Goal: Task Accomplishment & Management: Complete application form

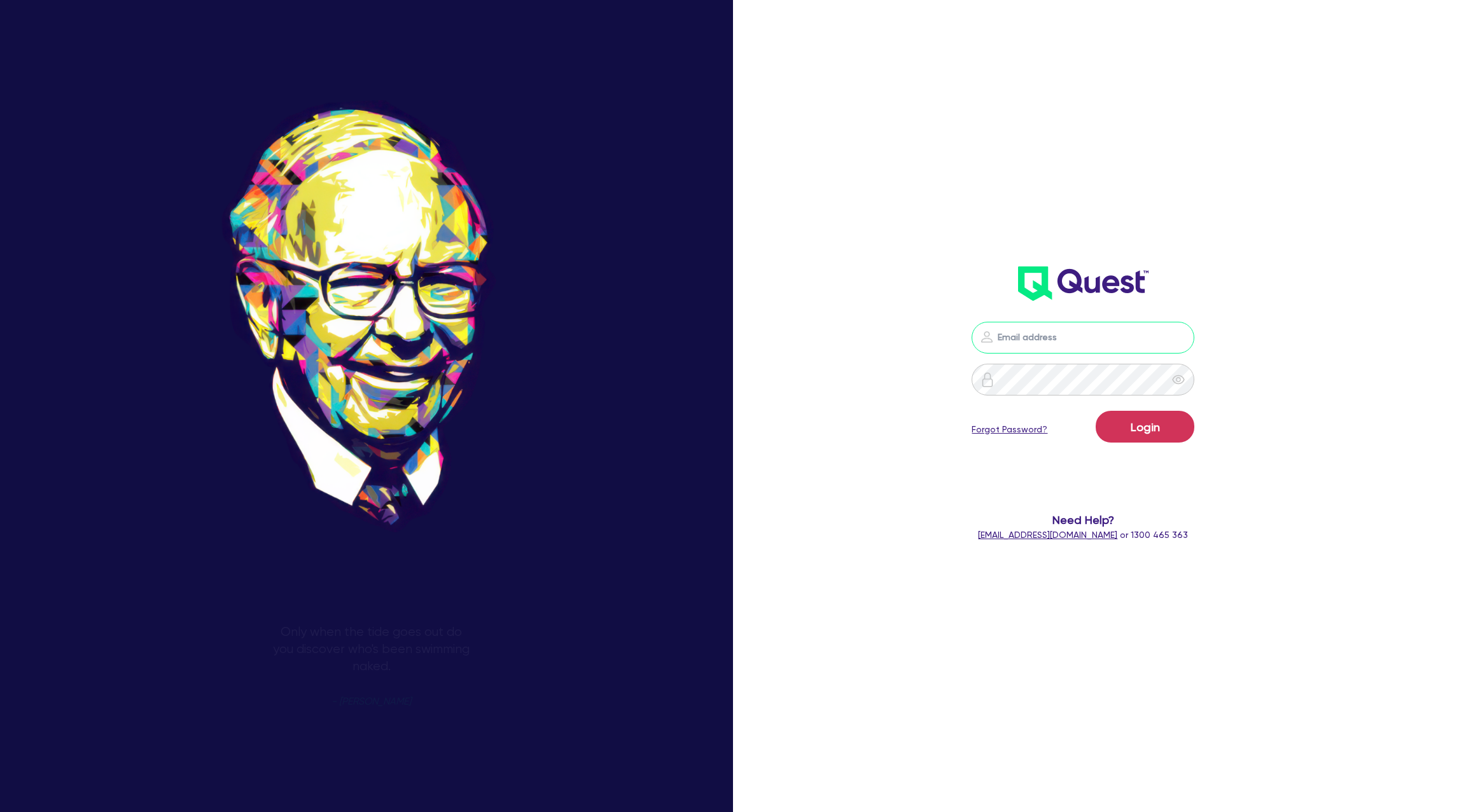
click at [1061, 341] on input "email" at bounding box center [1083, 337] width 223 height 32
type input "[PERSON_NAME][EMAIL_ADDRESS][DOMAIN_NAME]"
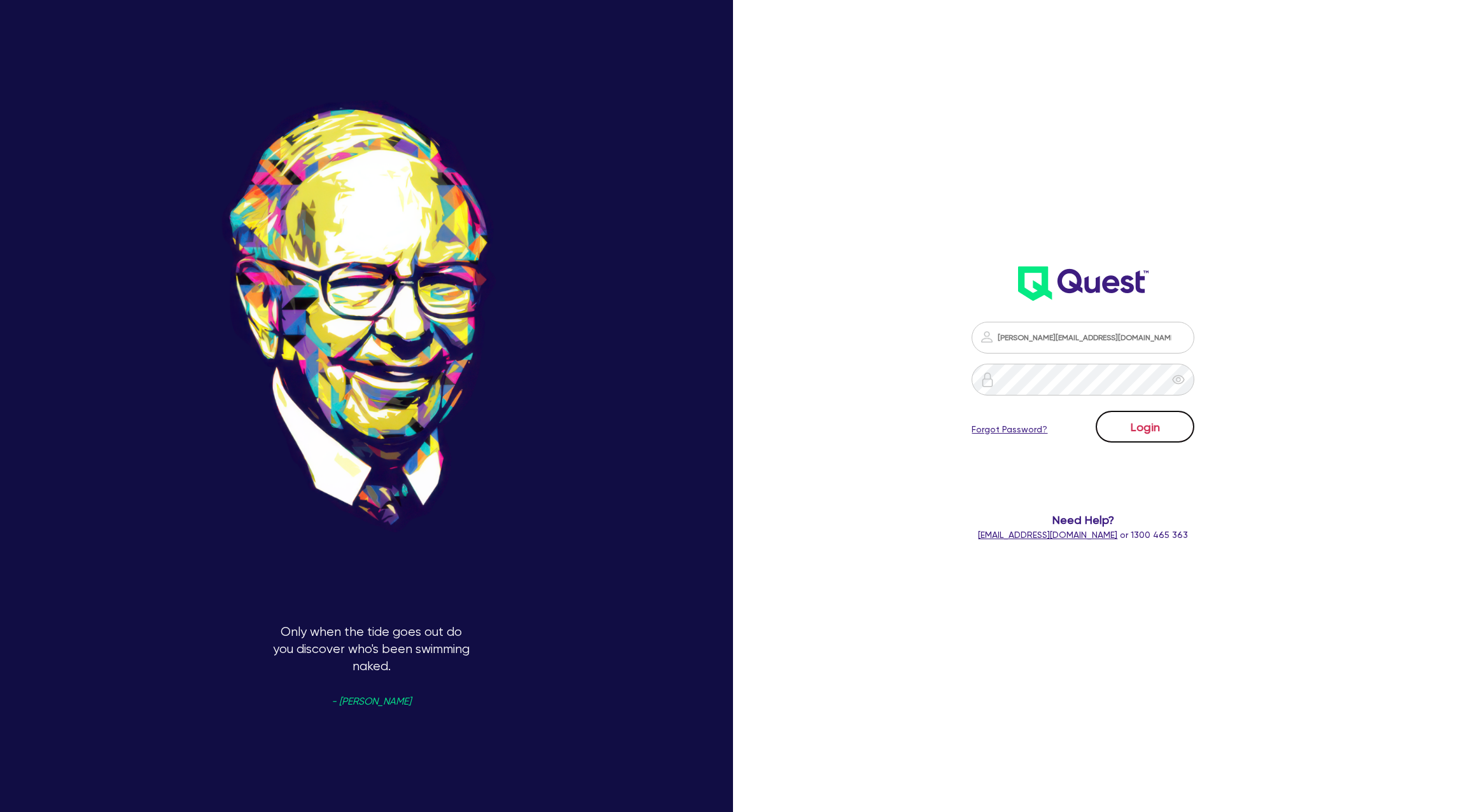
click at [1157, 423] on button "Login" at bounding box center [1145, 427] width 99 height 32
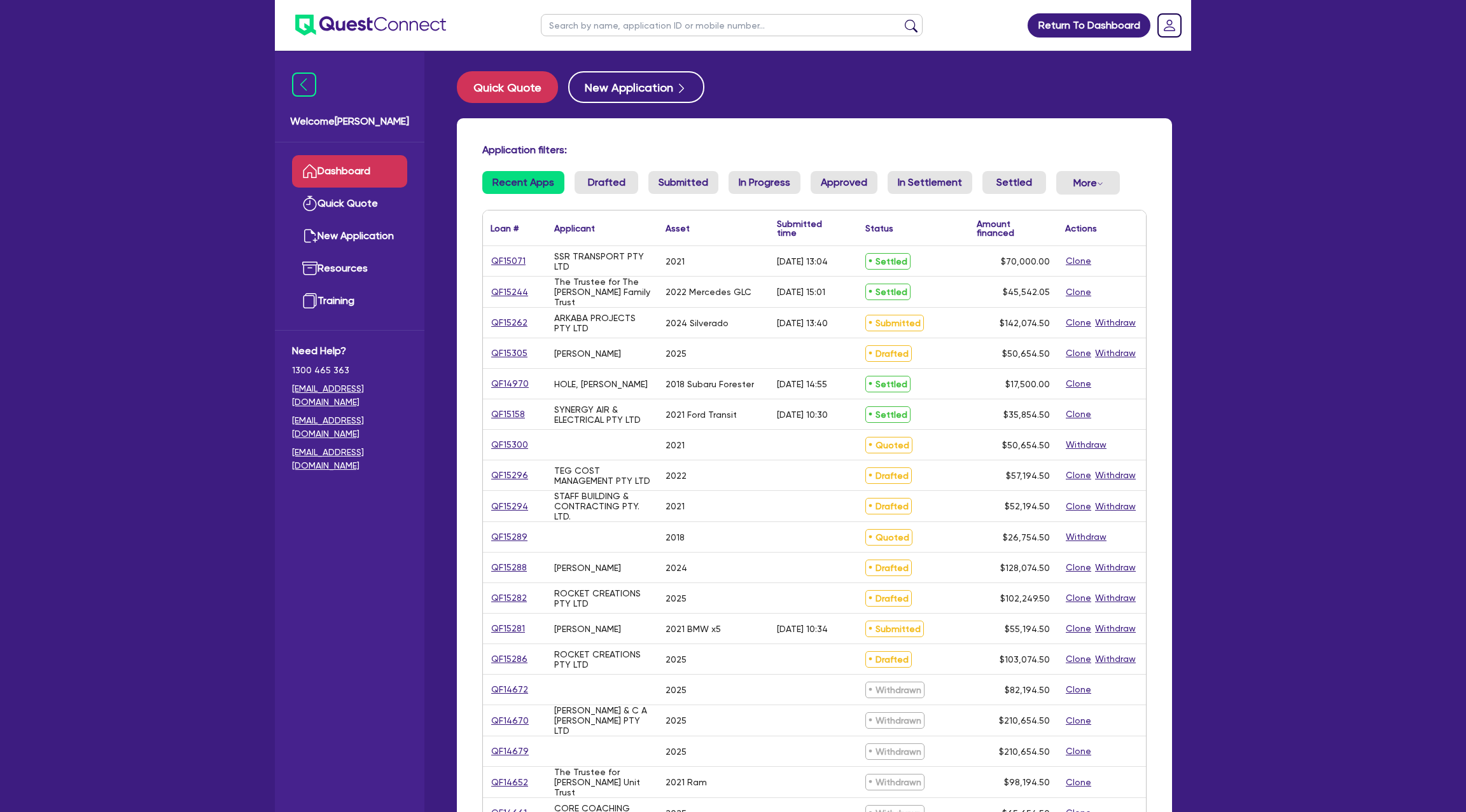
click at [615, 31] on input "text" at bounding box center [732, 25] width 382 height 22
type input "ash"
click at [901, 19] on button "submit" at bounding box center [911, 27] width 20 height 18
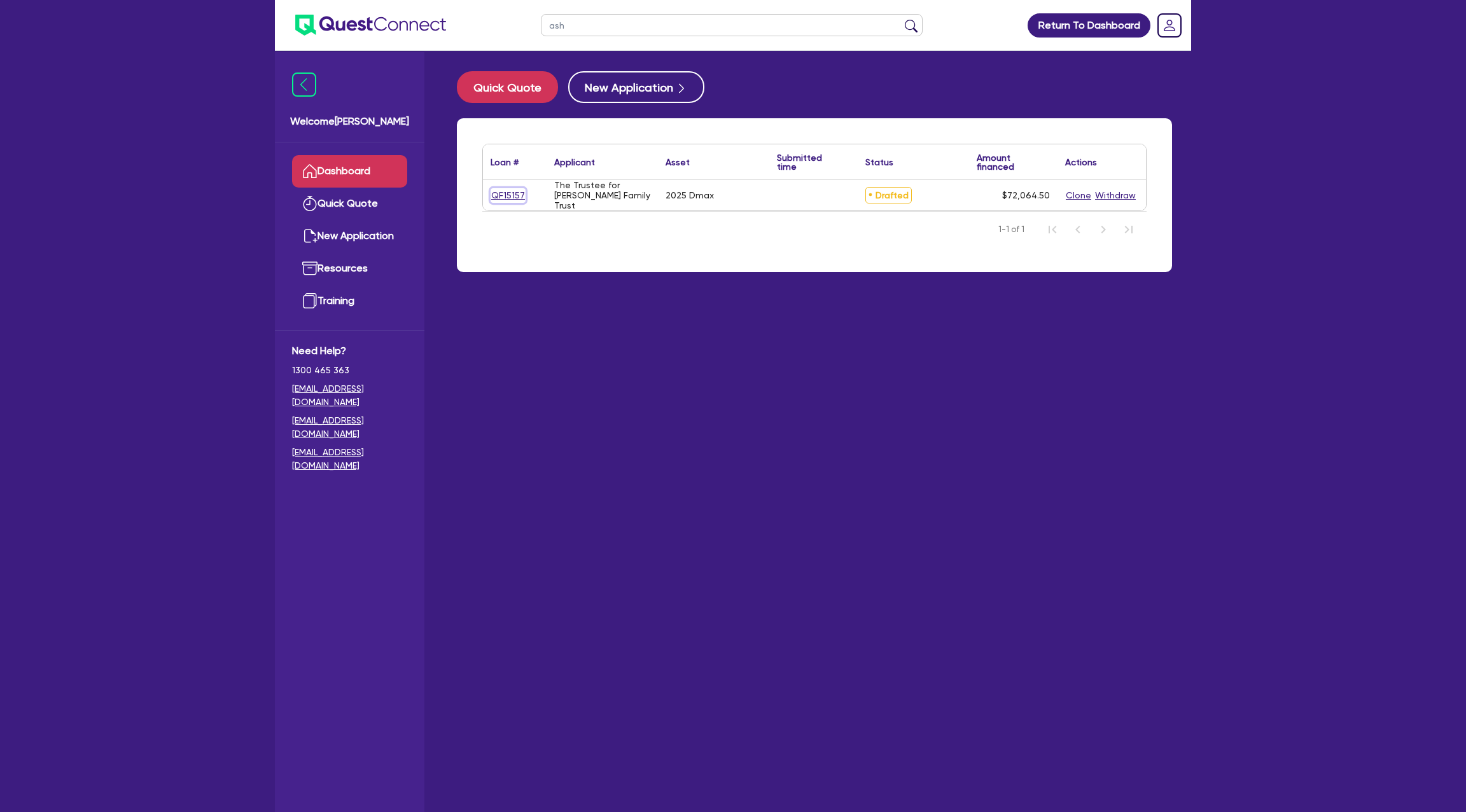
click at [507, 190] on link "QF15157" at bounding box center [508, 196] width 35 height 15
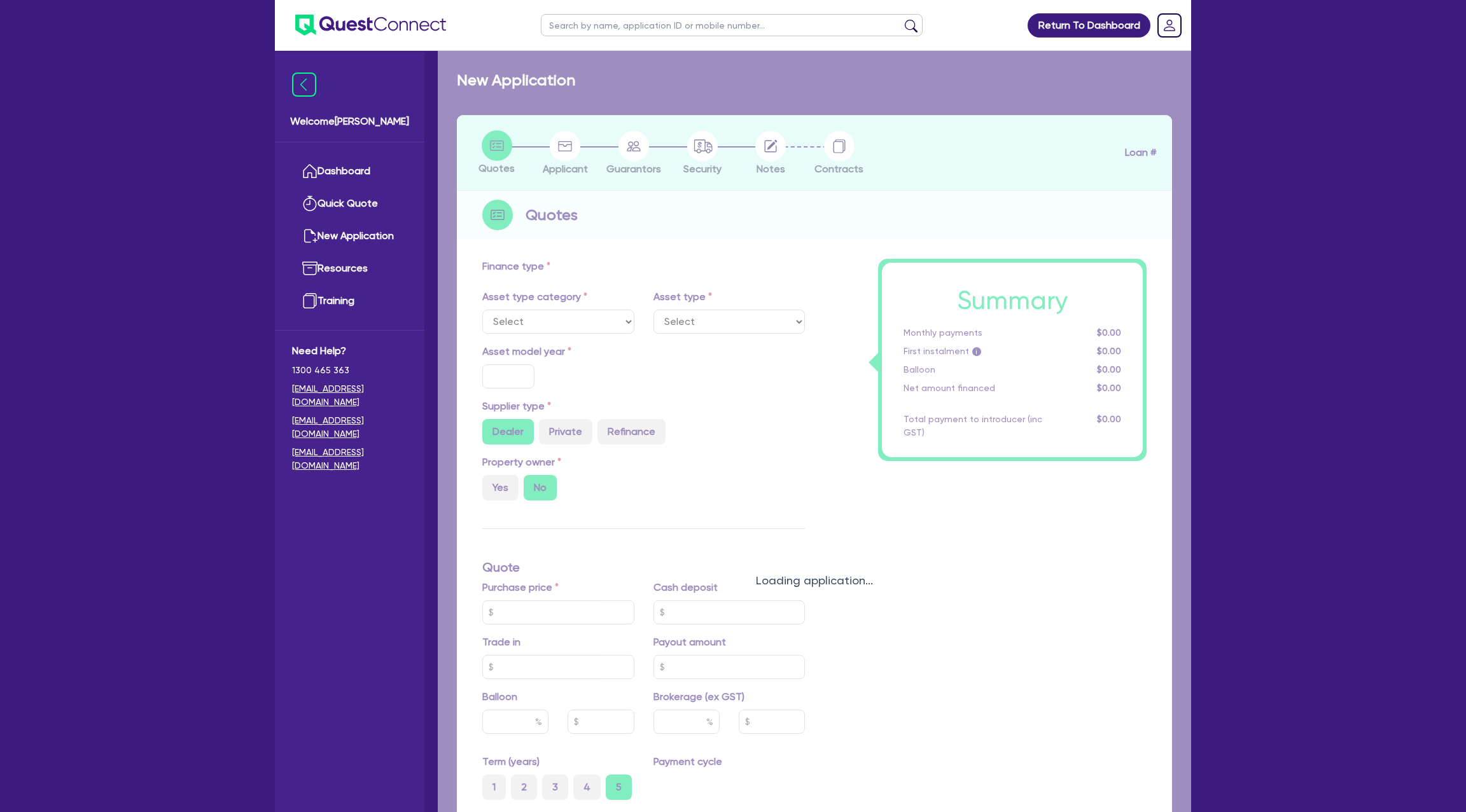
select select "CARS_AND_LIGHT_TRUCKS"
type input "2025"
radio input "true"
type input "69,990"
type input "1,000"
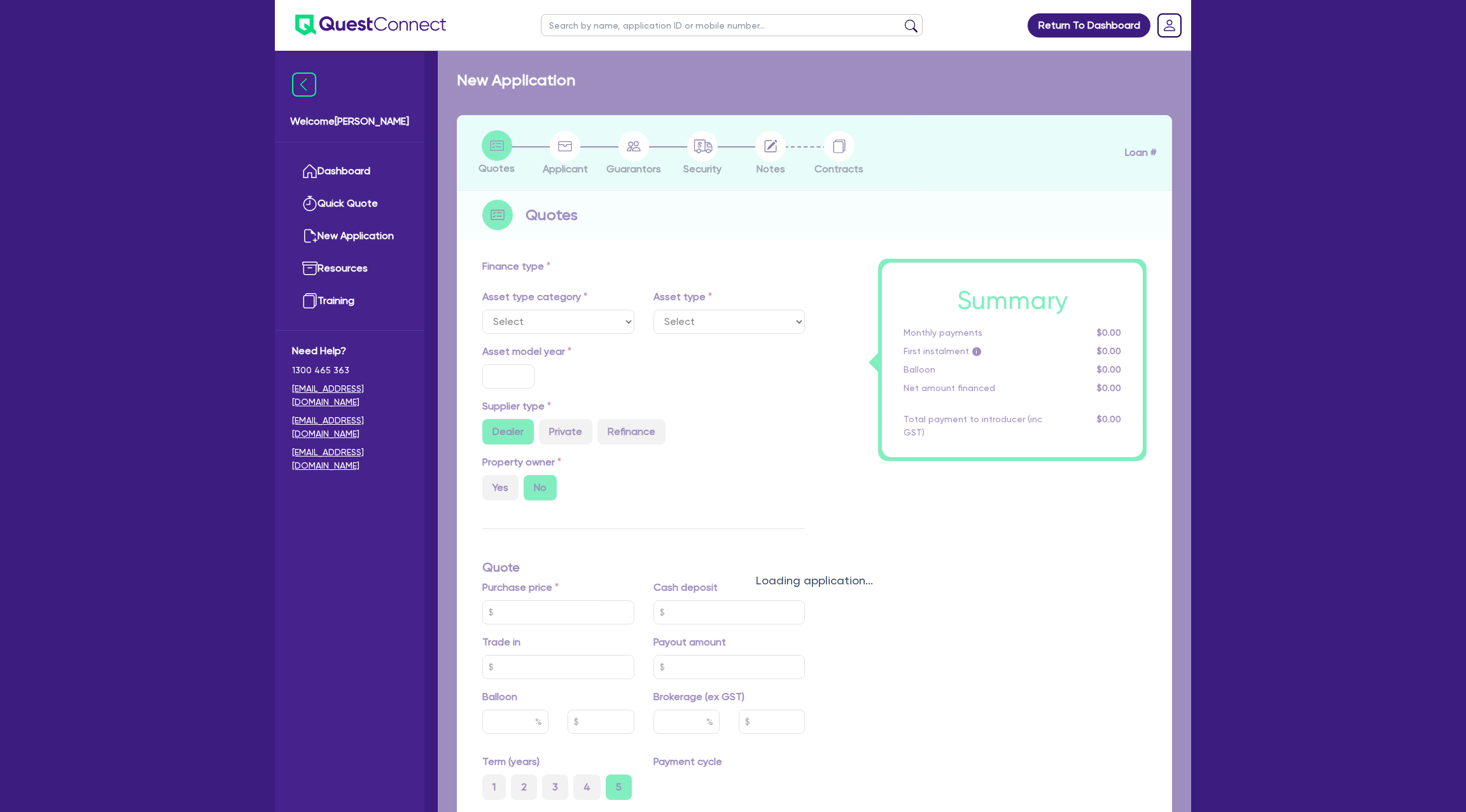
type input "7.15"
type input "2,200"
select select "PASSENGER_VEHICLES"
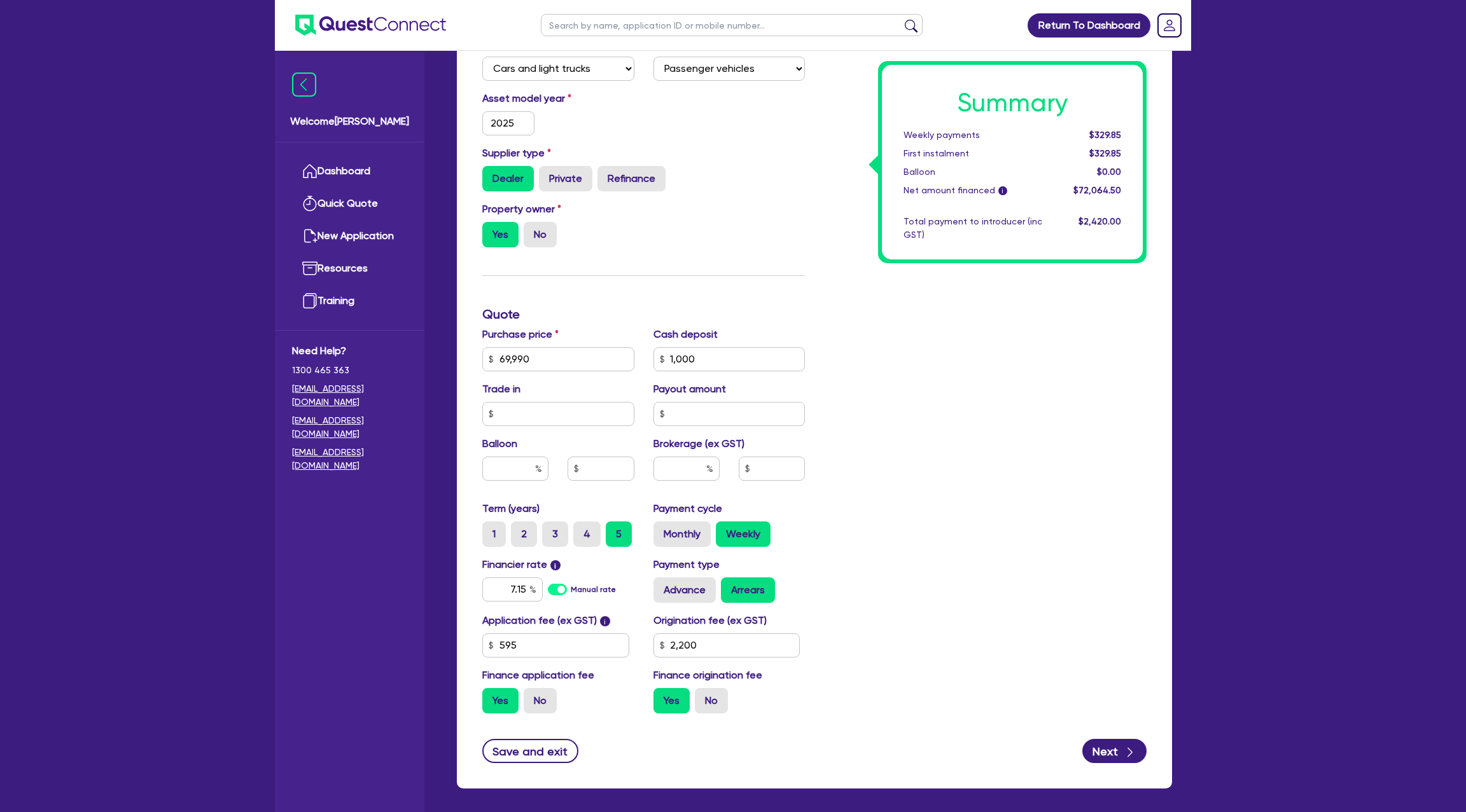
scroll to position [312, 0]
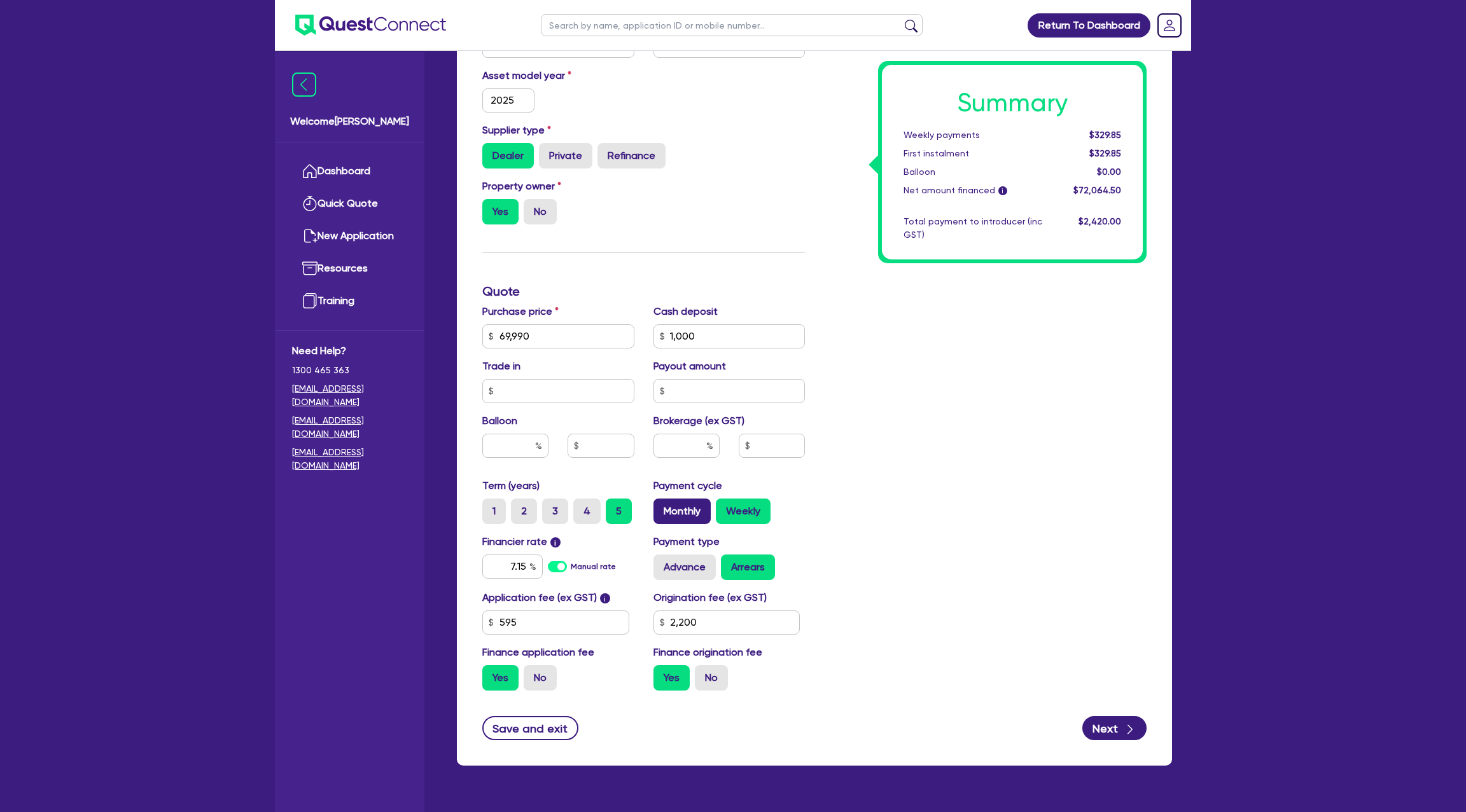
click at [686, 507] on label "Monthly" at bounding box center [682, 511] width 57 height 25
click at [662, 507] on input "Monthly" at bounding box center [658, 503] width 8 height 8
radio input "true"
type input "69,990"
type input "1,000"
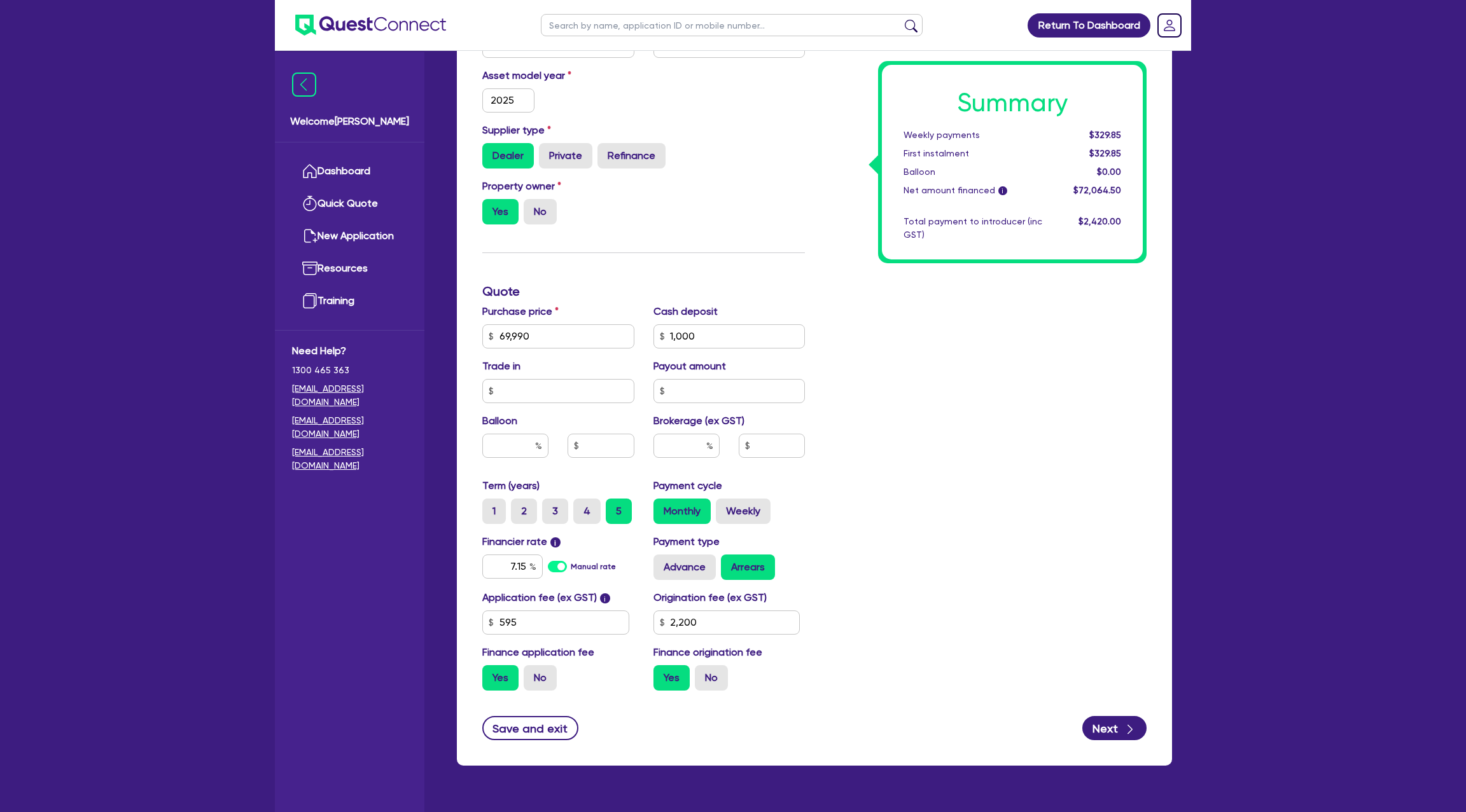
type input "2,200"
type input "69,990"
type input "1,000"
type input "2,200"
click at [732, 505] on label "Weekly" at bounding box center [743, 511] width 55 height 25
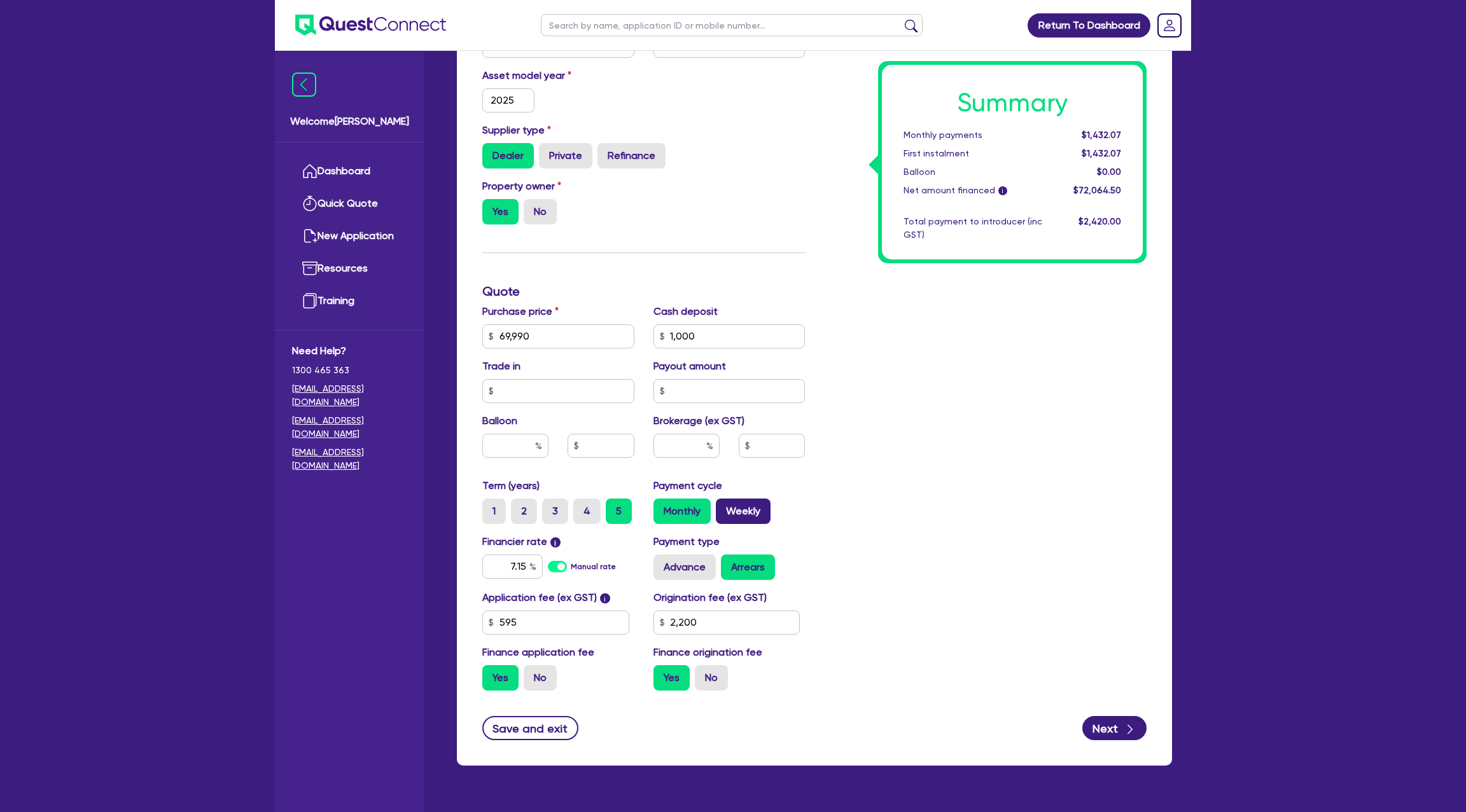
click at [724, 505] on input "Weekly" at bounding box center [720, 503] width 8 height 8
radio input "true"
type input "69,990"
type input "1,000"
type input "2,200"
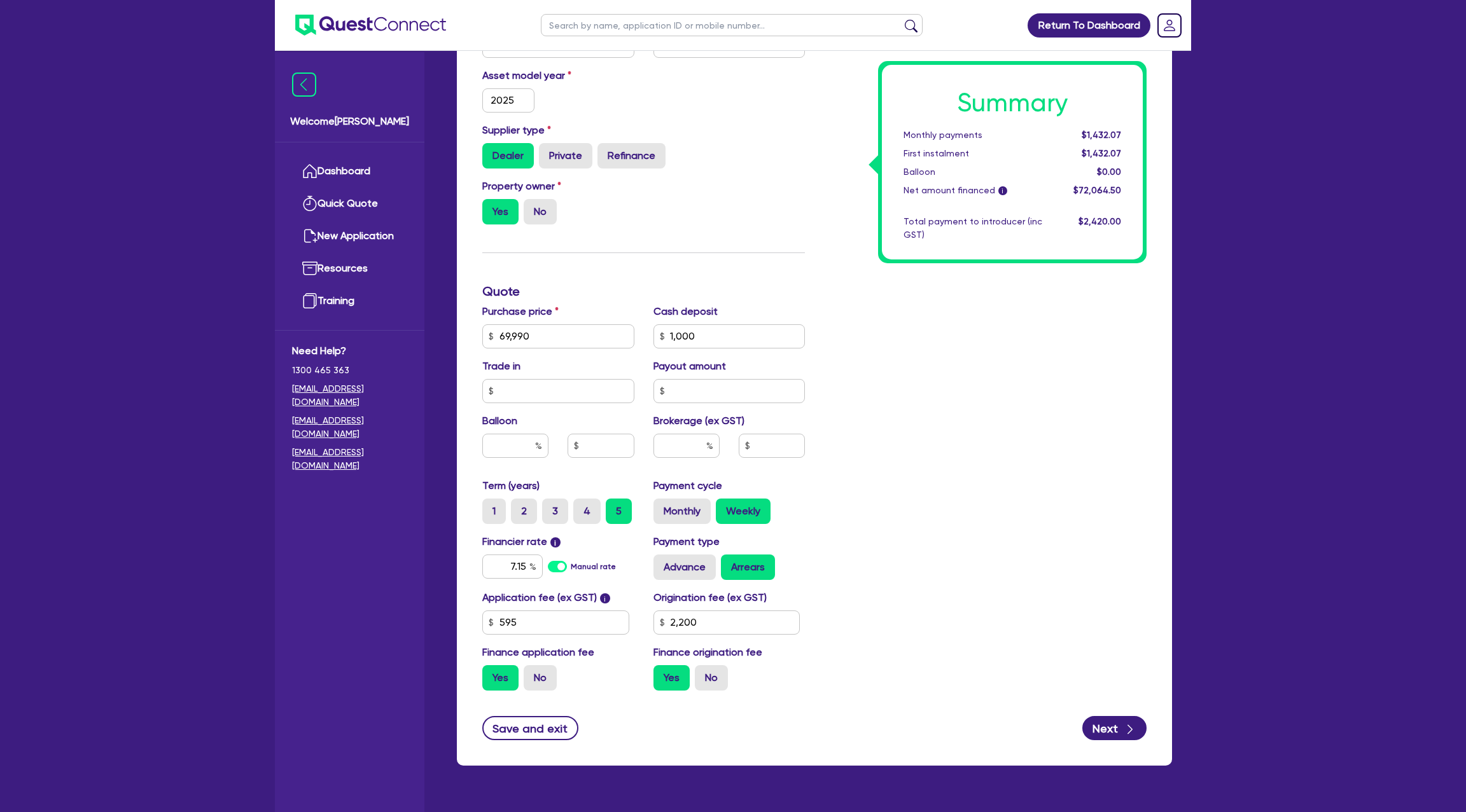
type input "69,990"
type input "1,000"
type input "2,200"
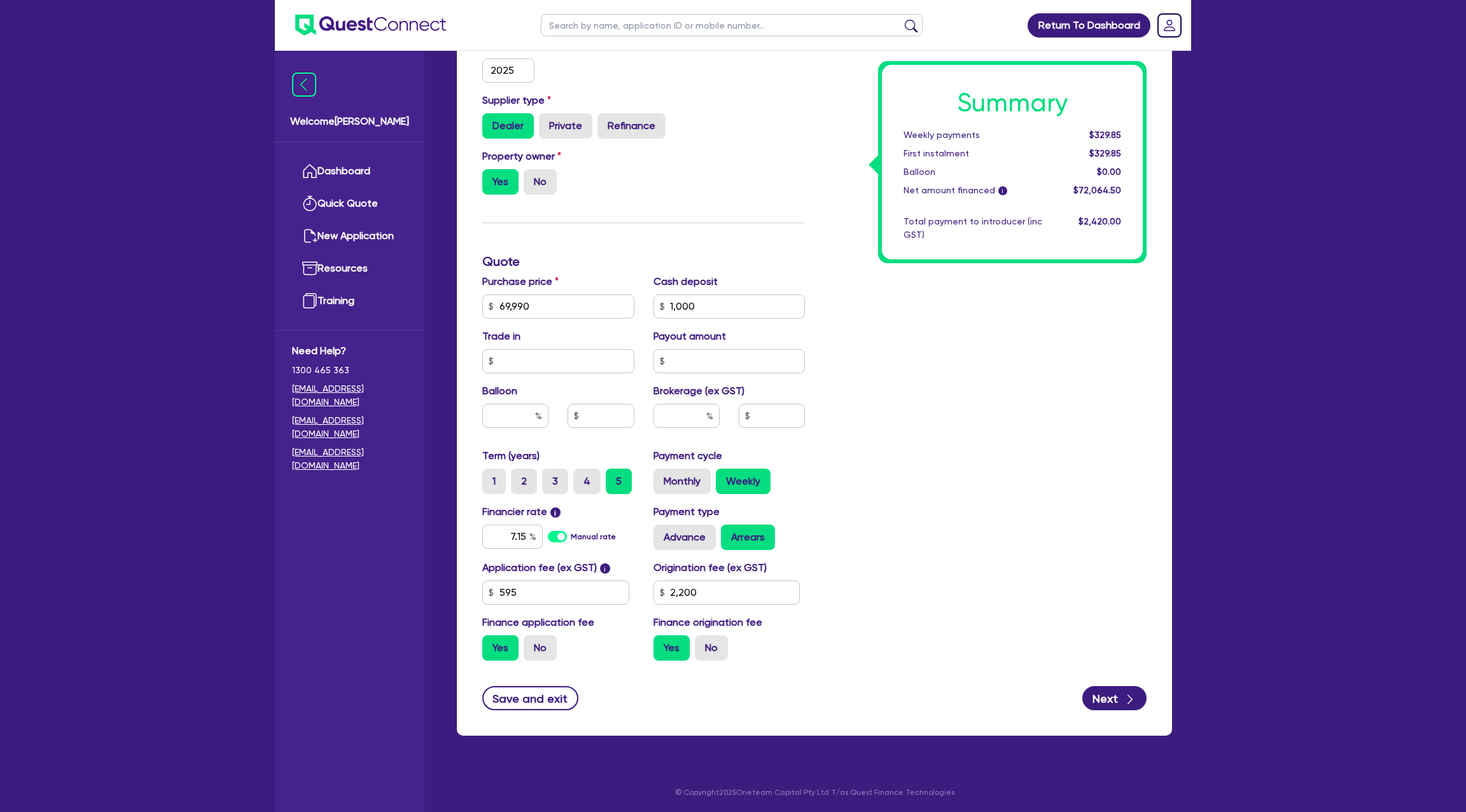
scroll to position [0, 0]
